Goal: Entertainment & Leisure: Consume media (video, audio)

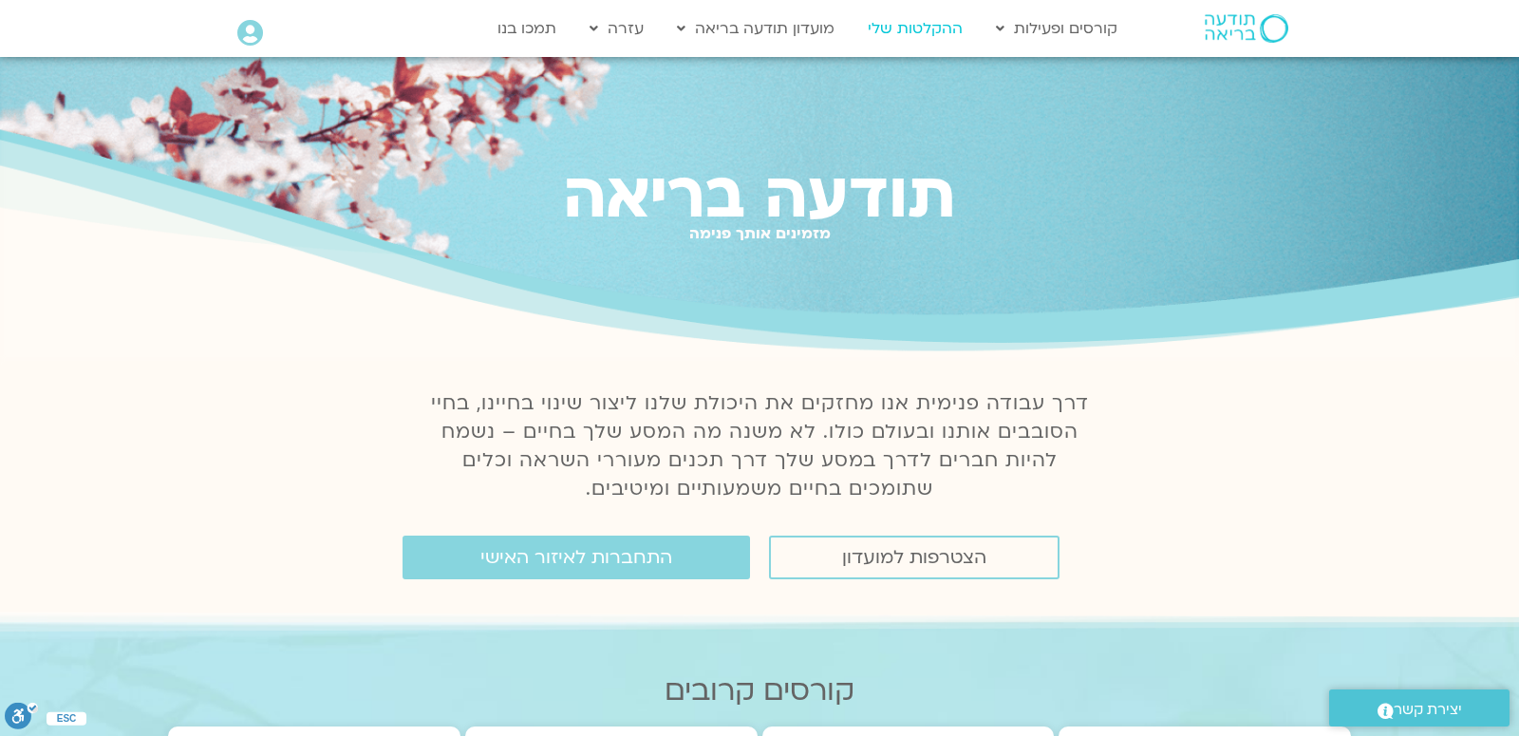
click at [920, 23] on link "ההקלטות שלי" at bounding box center [915, 28] width 114 height 36
click at [250, 47] on div at bounding box center [250, 34] width 26 height 29
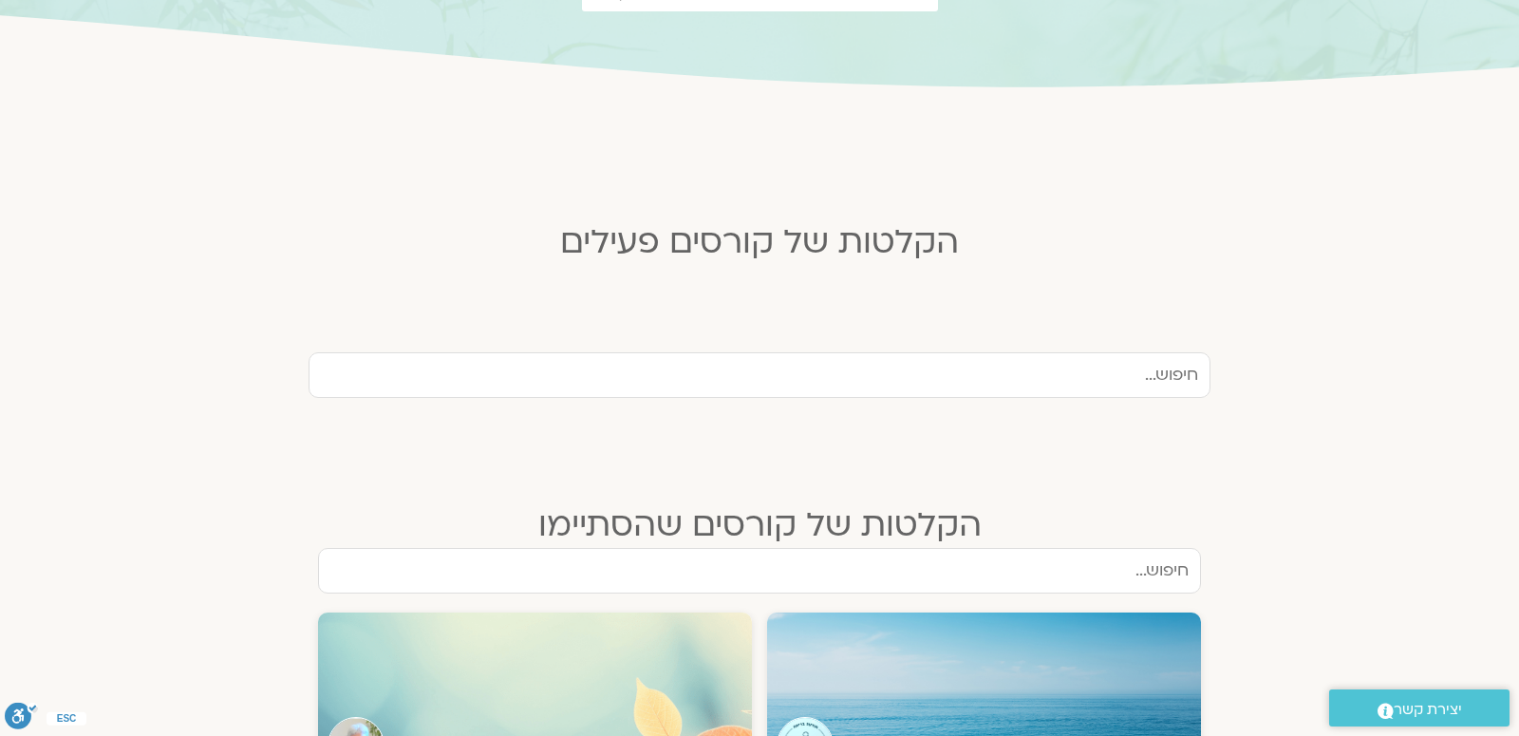
scroll to position [664, 0]
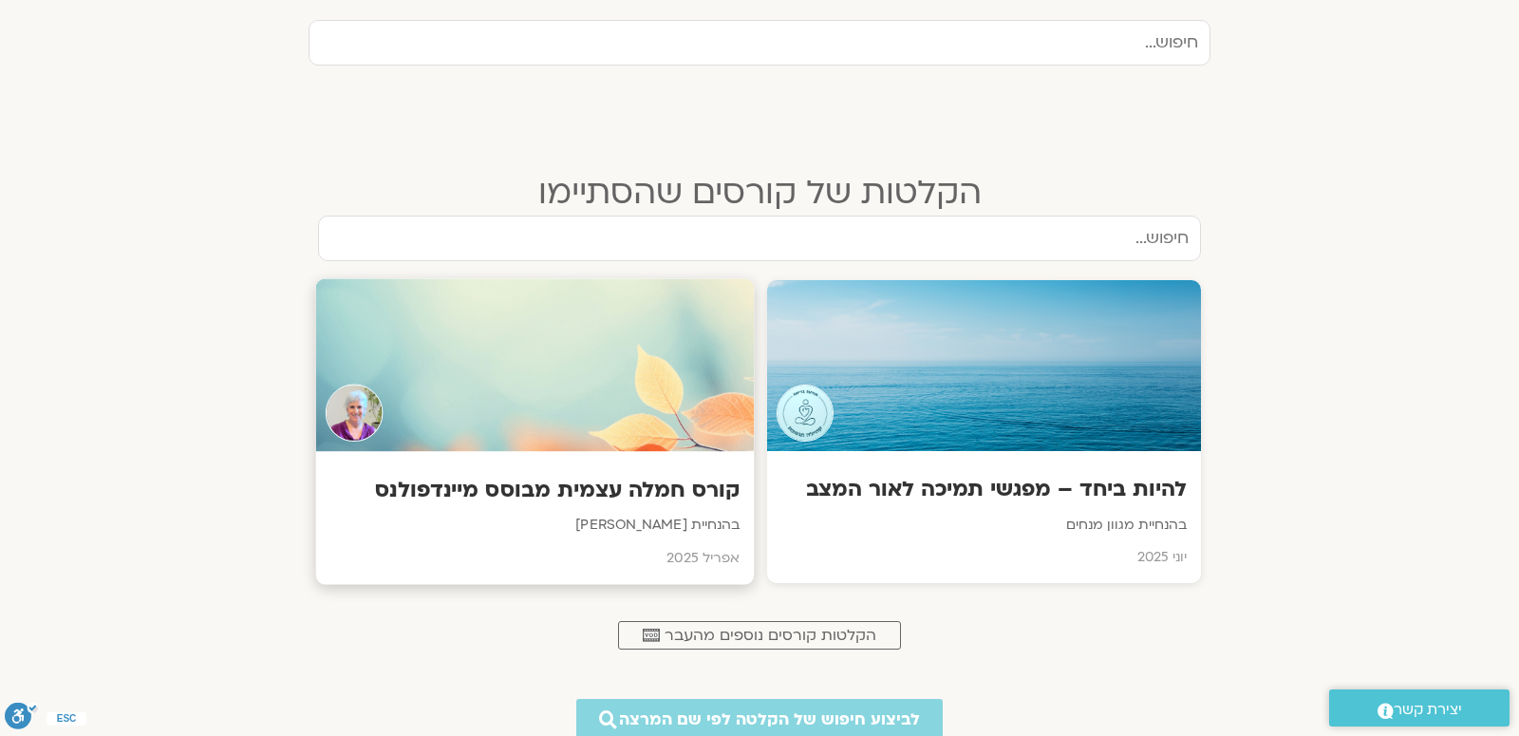
click at [626, 351] on div at bounding box center [535, 365] width 439 height 173
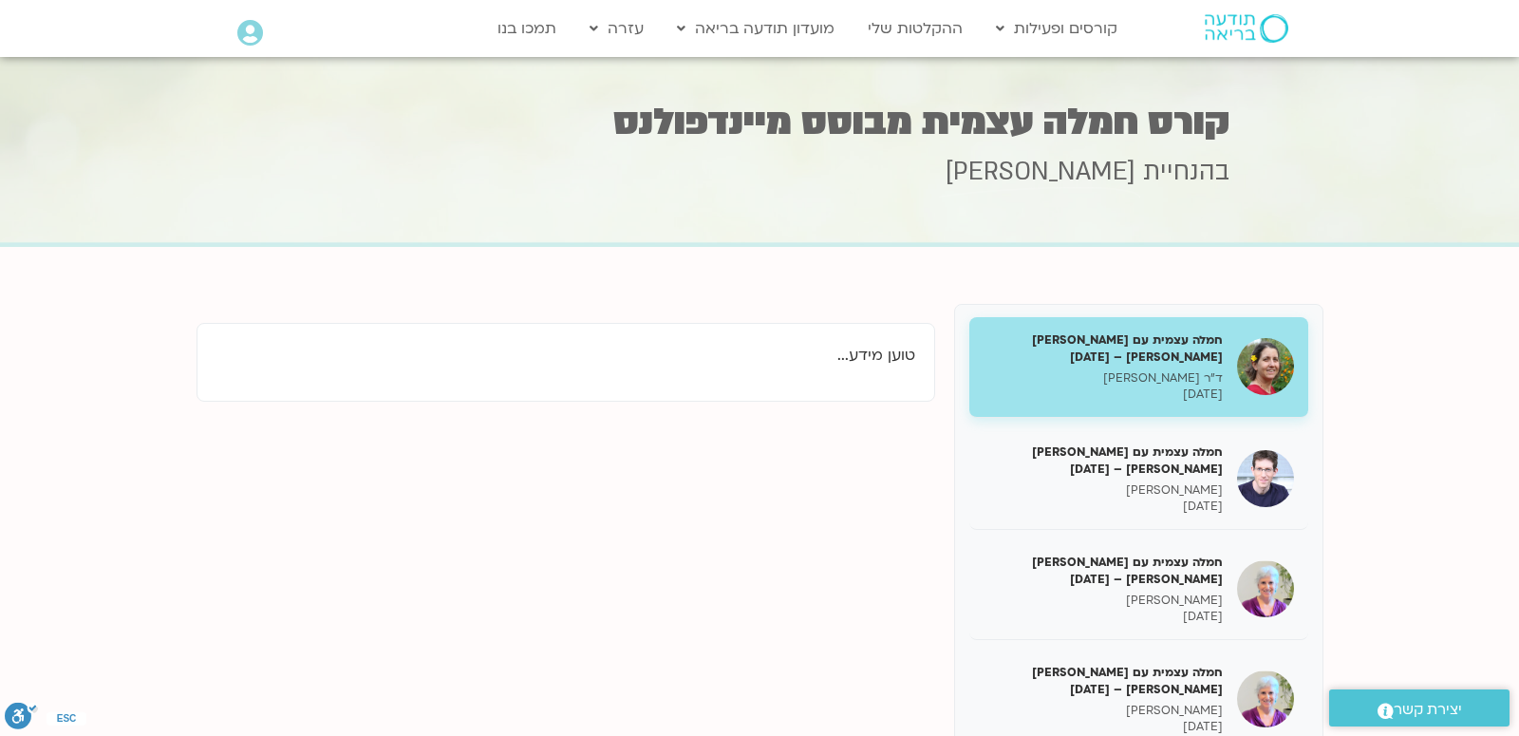
scroll to position [166, 0]
